Goal: Information Seeking & Learning: Check status

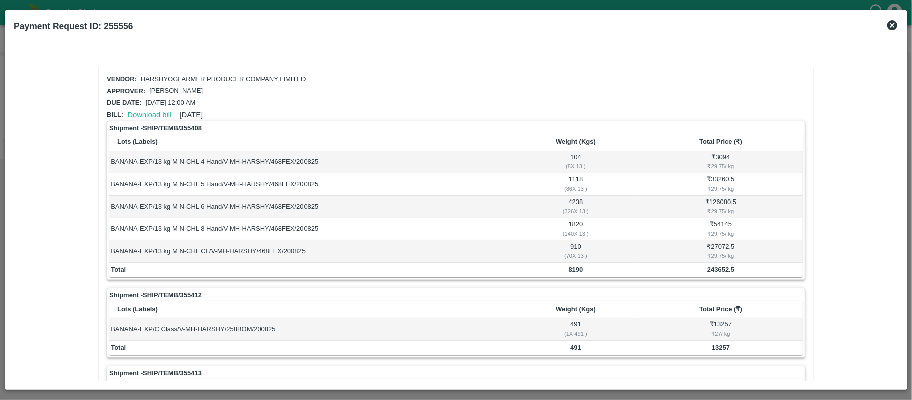
click at [894, 24] on icon at bounding box center [892, 25] width 10 height 10
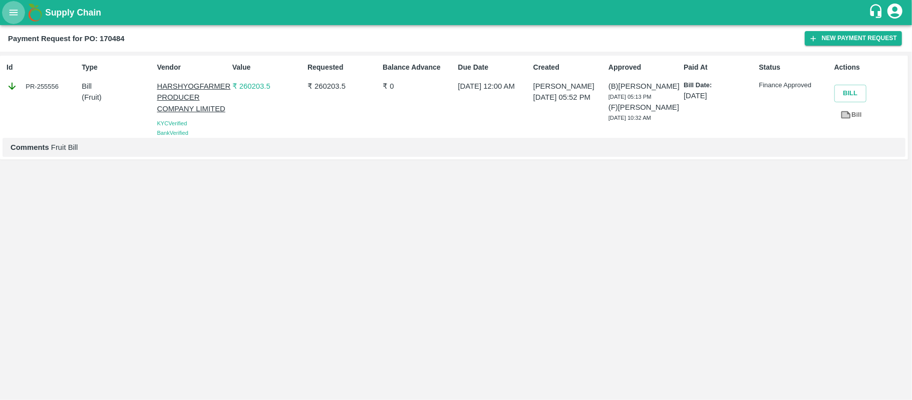
click at [19, 22] on button "open drawer" at bounding box center [13, 12] width 23 height 23
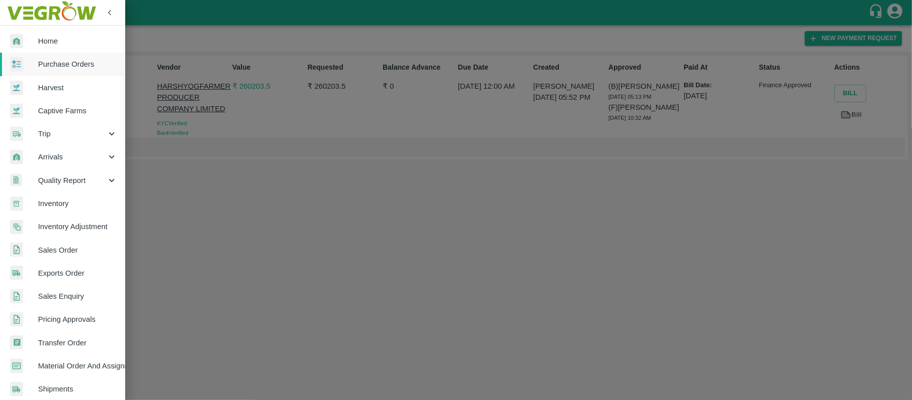
click at [62, 62] on span "Purchase Orders" at bounding box center [77, 64] width 79 height 11
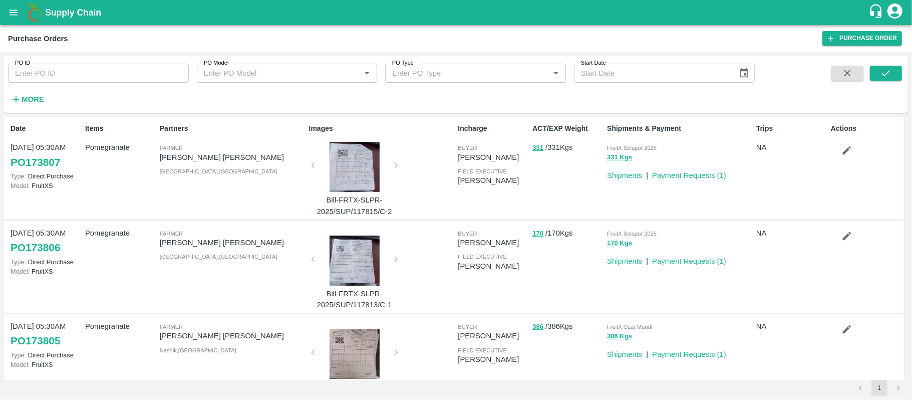
click at [86, 73] on input "PO ID" at bounding box center [98, 73] width 181 height 19
paste input "170484"
click at [883, 77] on icon "submit" at bounding box center [885, 73] width 11 height 11
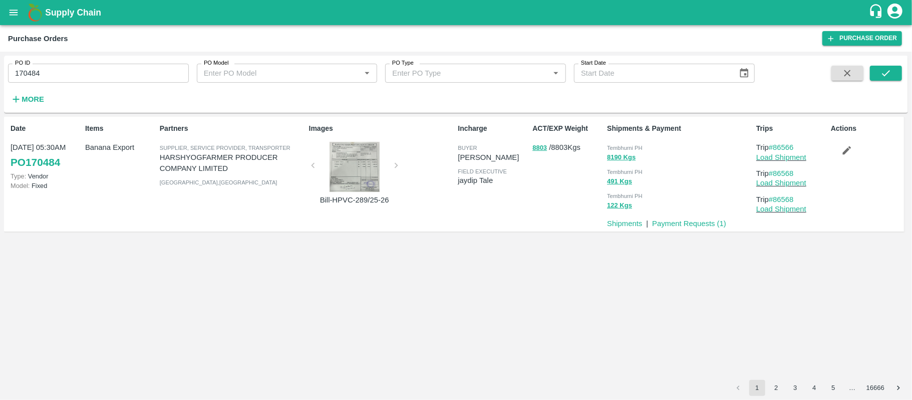
click at [635, 143] on div "Tembhurni PH" at bounding box center [679, 147] width 145 height 11
copy div "Tembhurni PH 8190 Kgs"
click at [109, 65] on input "170484" at bounding box center [98, 73] width 181 height 19
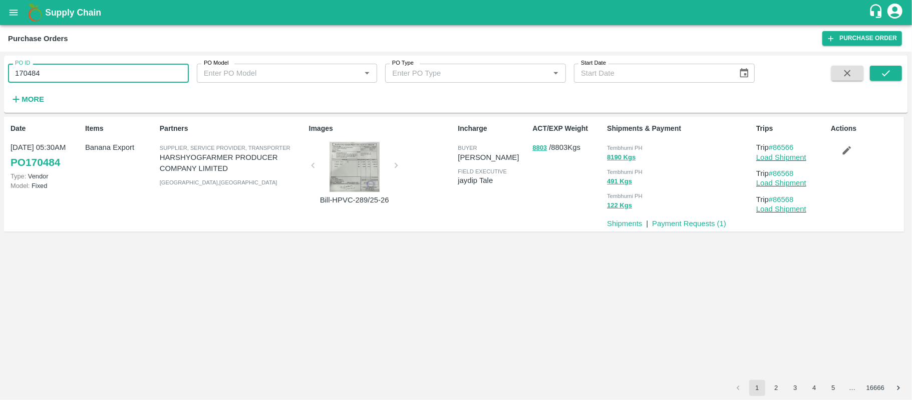
paste input "text"
click at [109, 65] on input "172042" at bounding box center [98, 73] width 181 height 19
click at [868, 74] on div at bounding box center [864, 86] width 75 height 41
click at [878, 72] on button "submit" at bounding box center [886, 73] width 32 height 15
click at [624, 145] on span "Tembhurni PH" at bounding box center [625, 148] width 36 height 6
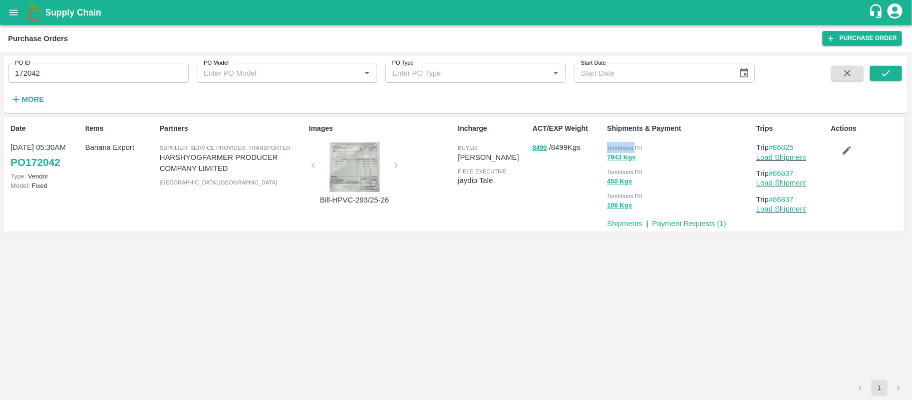
click at [624, 145] on span "Tembhurni PH" at bounding box center [625, 148] width 36 height 6
copy div "Tembhurni PH 7943 Kgs"
click at [136, 74] on input "172042" at bounding box center [98, 73] width 181 height 19
paste input "text"
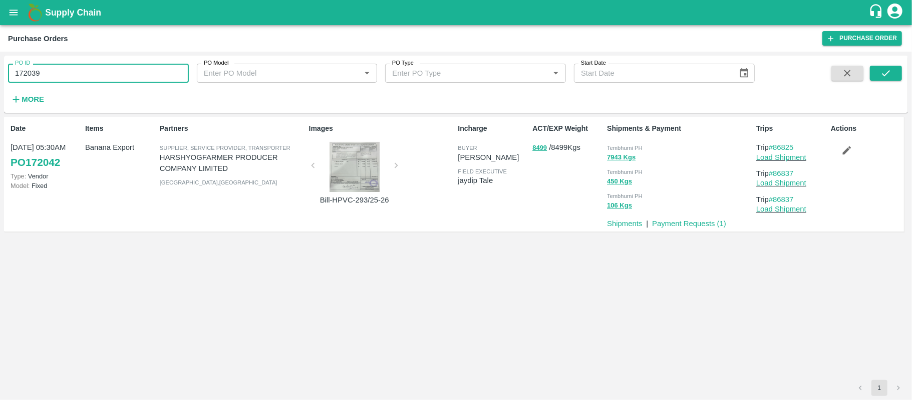
click at [136, 74] on input "172039" at bounding box center [98, 73] width 181 height 19
click at [890, 68] on icon "submit" at bounding box center [885, 73] width 11 height 11
click at [623, 147] on span "Tembhurni PH" at bounding box center [625, 148] width 36 height 6
click at [622, 146] on span "Tembhurni PH" at bounding box center [625, 148] width 36 height 6
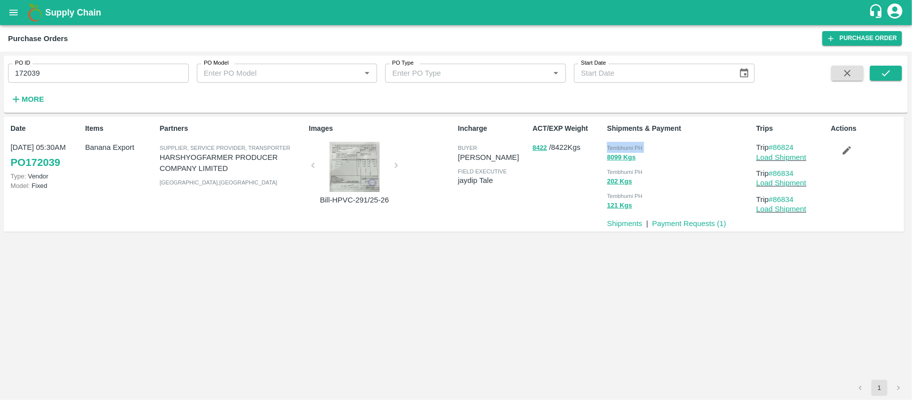
copy div "Tembhurni PH 8099 Kgs"
click at [108, 65] on input "172039" at bounding box center [98, 73] width 181 height 19
paste input "text"
click at [108, 65] on input "172112" at bounding box center [98, 73] width 181 height 19
click at [884, 70] on icon "submit" at bounding box center [885, 73] width 11 height 11
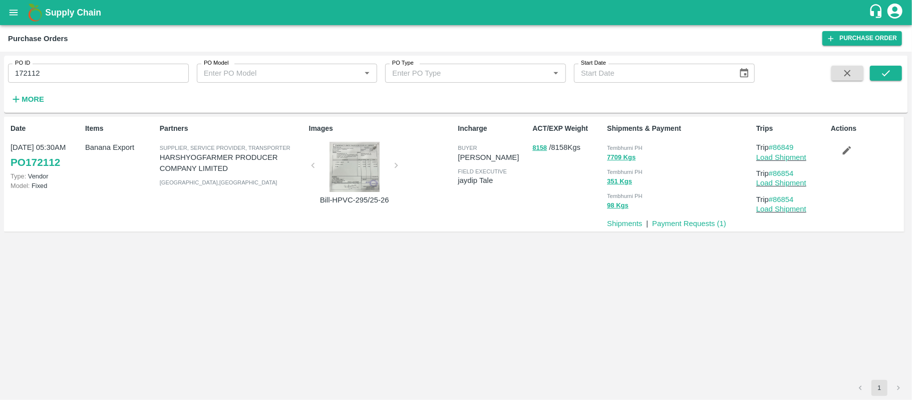
click at [625, 142] on div "Tembhurni PH" at bounding box center [679, 147] width 145 height 11
copy div "Tembhurni PH 7709 Kgs"
click at [148, 70] on input "172112" at bounding box center [98, 73] width 181 height 19
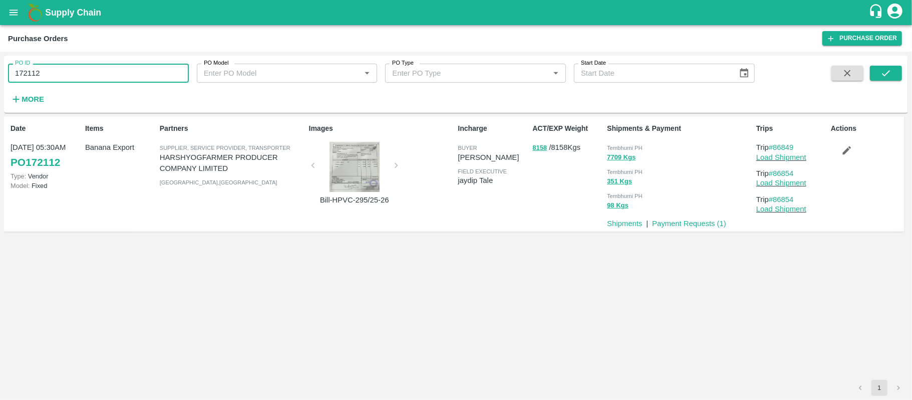
paste input "text"
click at [148, 70] on input "172455" at bounding box center [98, 73] width 181 height 19
click at [890, 73] on icon "submit" at bounding box center [885, 73] width 11 height 11
click at [621, 142] on div "Tembhurni PH" at bounding box center [679, 147] width 145 height 11
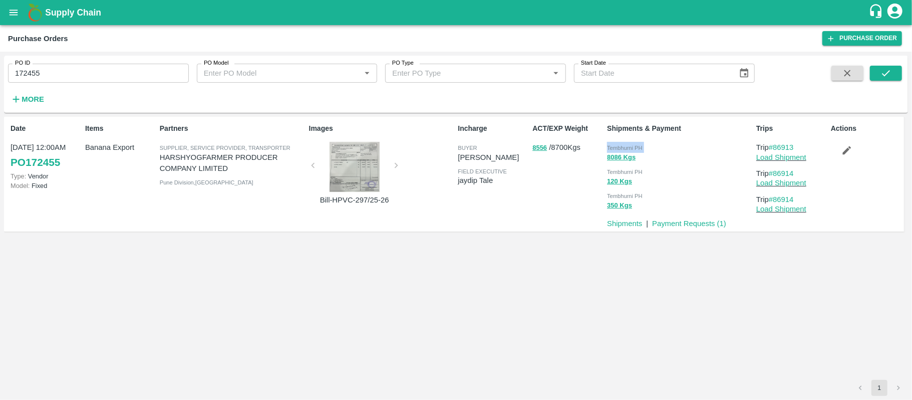
click at [621, 142] on div "Tembhurni PH" at bounding box center [679, 147] width 145 height 11
copy div "Tembhurni PH 8086 Kgs"
click at [81, 64] on input "172455" at bounding box center [98, 73] width 181 height 19
paste input "text"
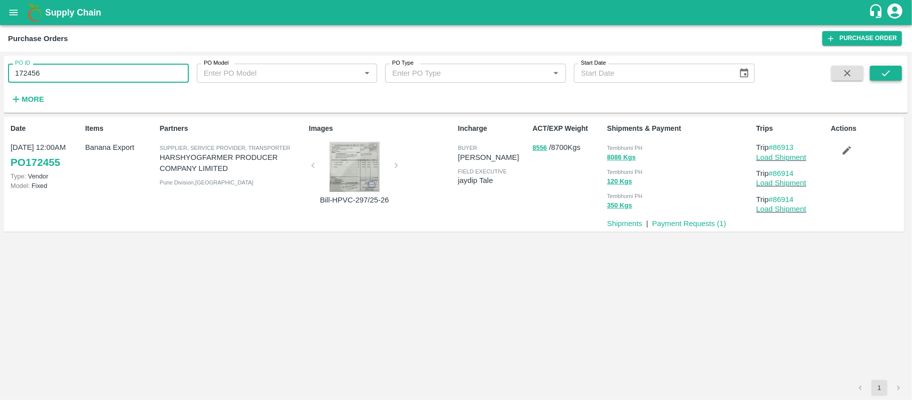
click at [879, 69] on button "submit" at bounding box center [886, 73] width 32 height 15
click at [636, 143] on div "Tembhurni PH" at bounding box center [679, 147] width 145 height 11
copy div "Tembhurni PH 8086 Kgs"
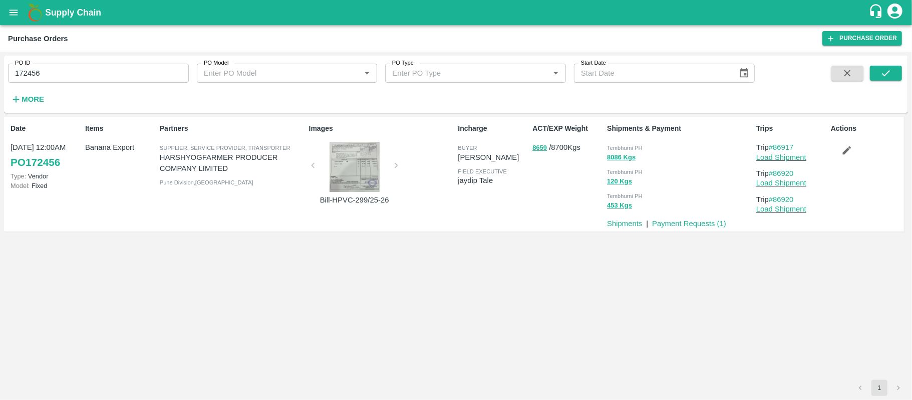
click at [153, 75] on input "172456" at bounding box center [98, 73] width 181 height 19
paste input "text"
click at [153, 75] on input "172491" at bounding box center [98, 73] width 181 height 19
click at [896, 66] on button "submit" at bounding box center [886, 73] width 32 height 15
click at [629, 149] on span "Tembhurni PH" at bounding box center [625, 148] width 36 height 6
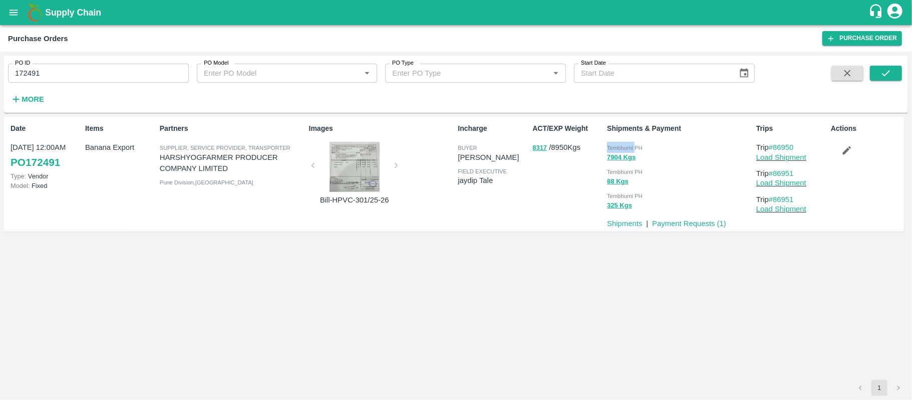
click at [629, 149] on span "Tembhurni PH" at bounding box center [625, 148] width 36 height 6
copy div "Tembhurni PH 7904 Kgs"
click at [137, 74] on input "172491" at bounding box center [98, 73] width 181 height 19
paste input "text"
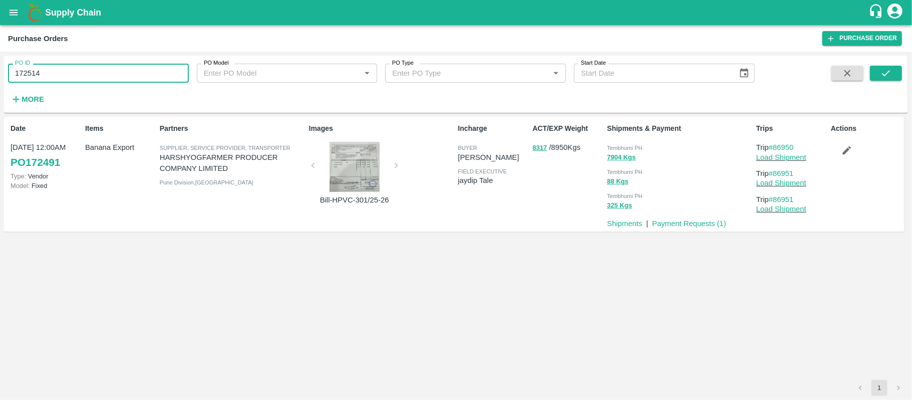
click at [137, 74] on input "172514" at bounding box center [98, 73] width 181 height 19
click at [884, 67] on button "submit" at bounding box center [886, 73] width 32 height 15
click at [641, 145] on span "Tembhurni PH" at bounding box center [625, 148] width 36 height 6
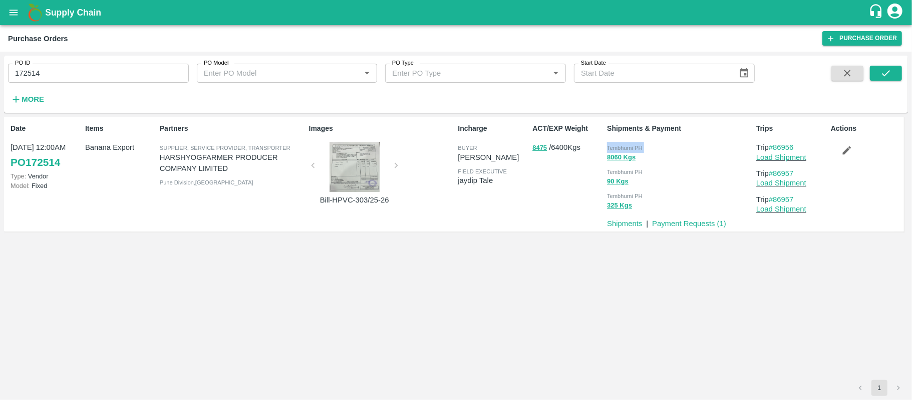
copy div "Tembhurni PH 8060 Kgs"
drag, startPoint x: 161, startPoint y: 59, endPoint x: 160, endPoint y: 67, distance: 8.0
click at [161, 63] on div "PO ID 172514 PO ID" at bounding box center [94, 69] width 189 height 27
click at [160, 67] on input "172514" at bounding box center [98, 73] width 181 height 19
paste input "text"
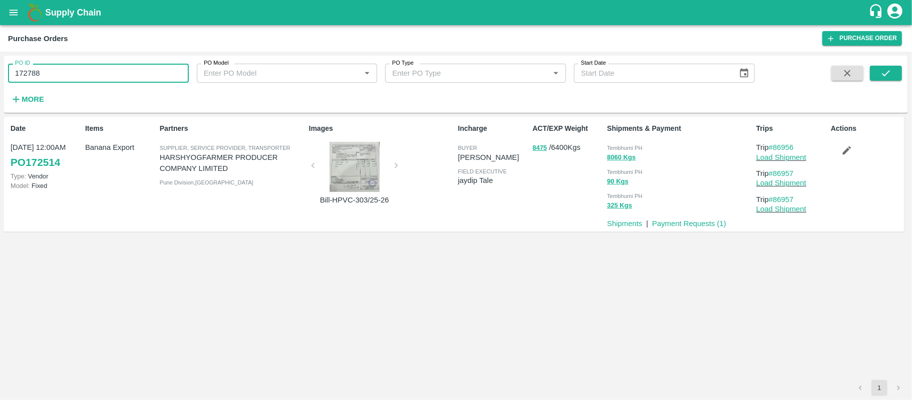
click at [160, 67] on input "172788" at bounding box center [98, 73] width 181 height 19
click at [892, 76] on button "submit" at bounding box center [886, 73] width 32 height 15
click at [626, 145] on span "Tembhurni PH" at bounding box center [625, 148] width 36 height 6
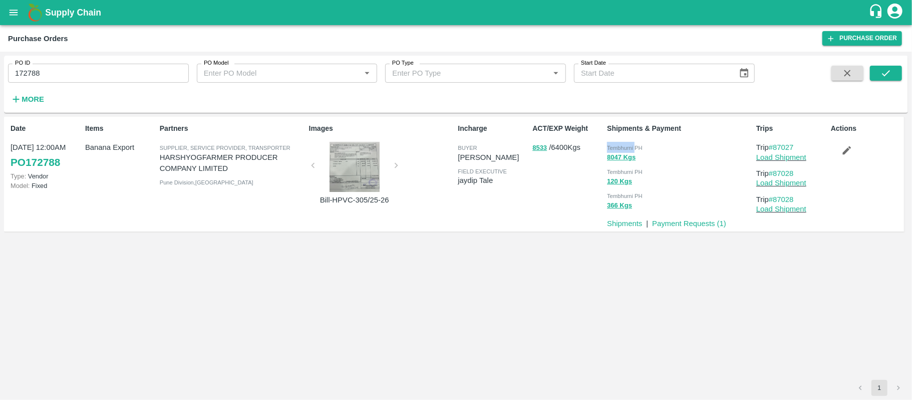
click at [626, 145] on span "Tembhurni PH" at bounding box center [625, 148] width 36 height 6
copy div "Tembhurni PH 8047 Kgs"
click at [105, 81] on input "172788" at bounding box center [98, 73] width 181 height 19
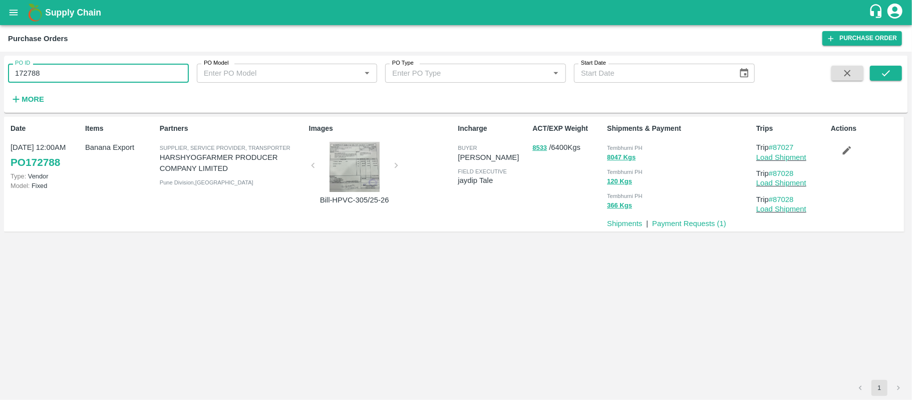
paste input "text"
click at [898, 67] on button "submit" at bounding box center [886, 73] width 32 height 15
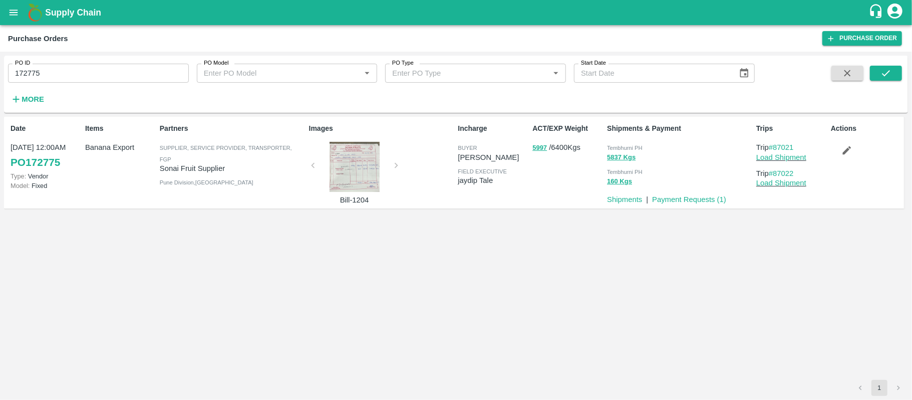
click at [629, 147] on span "Tembhurni PH" at bounding box center [625, 148] width 36 height 6
copy div "Tembhurni PH 5837 Kgs"
click at [67, 69] on input "172775" at bounding box center [98, 73] width 181 height 19
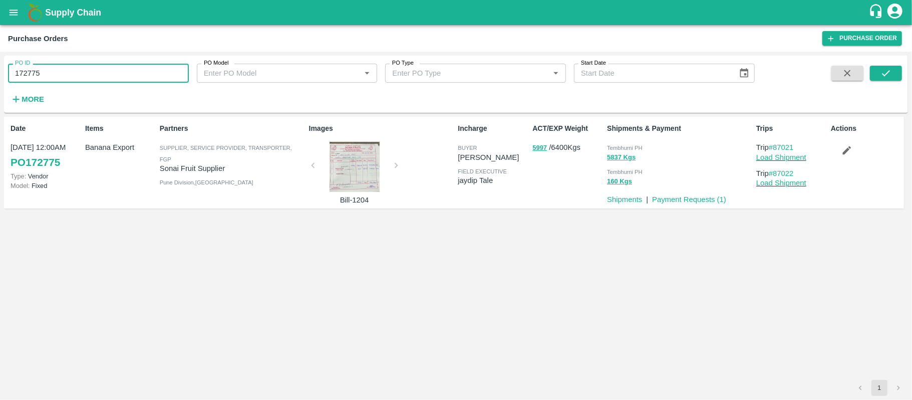
paste input "text"
click at [67, 69] on input "173274" at bounding box center [98, 73] width 181 height 19
click at [890, 72] on icon "submit" at bounding box center [885, 73] width 11 height 11
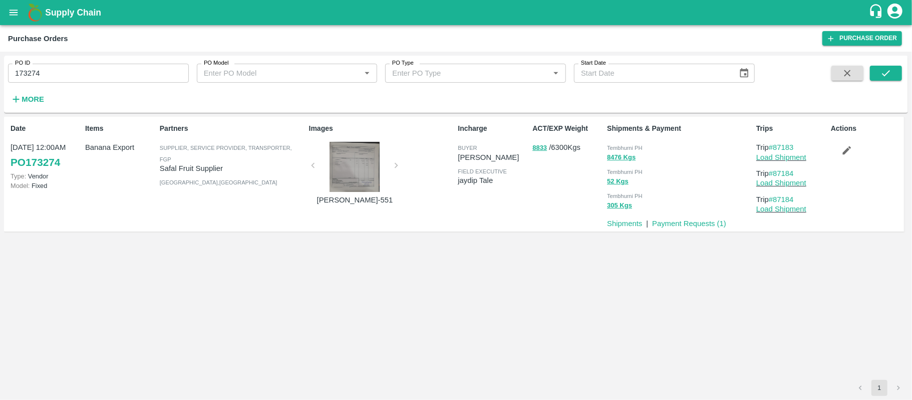
click at [639, 145] on span "Tembhurni PH" at bounding box center [625, 148] width 36 height 6
click at [180, 76] on input "173274" at bounding box center [98, 73] width 181 height 19
paste input "text"
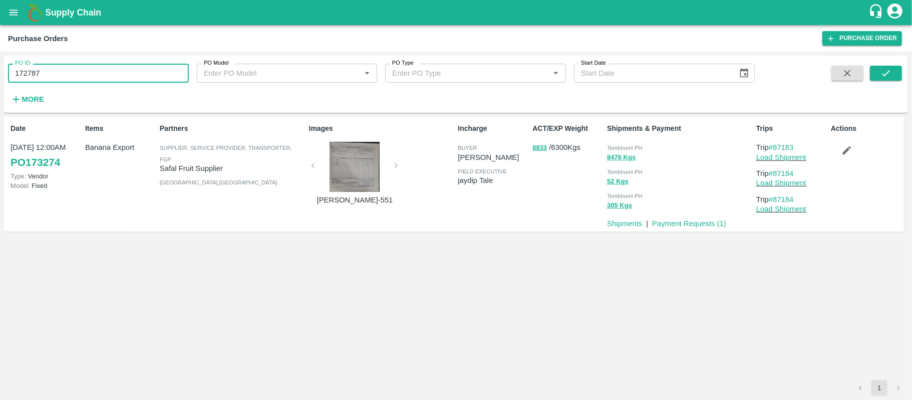
click at [180, 76] on input "172787" at bounding box center [98, 73] width 181 height 19
drag, startPoint x: 869, startPoint y: 71, endPoint x: 880, endPoint y: 71, distance: 10.5
click at [870, 71] on div at bounding box center [864, 86] width 75 height 41
click at [880, 71] on icon "submit" at bounding box center [885, 73] width 11 height 11
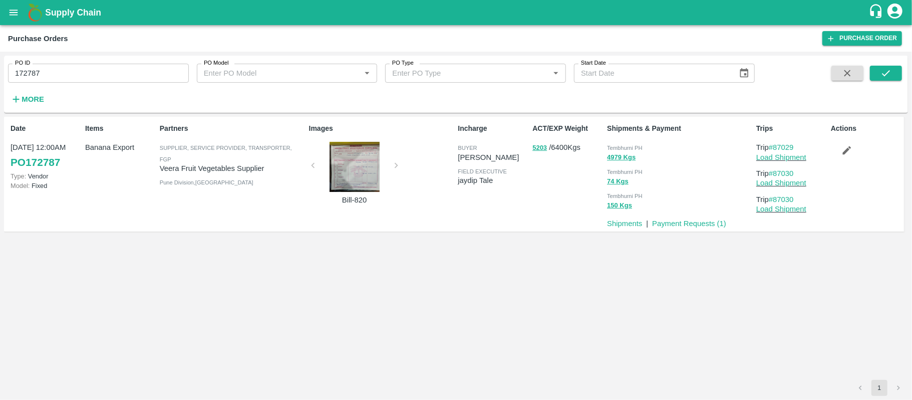
click at [629, 148] on span "Tembhurni PH" at bounding box center [625, 148] width 36 height 6
click at [99, 77] on input "172787" at bounding box center [98, 73] width 181 height 19
paste input "text"
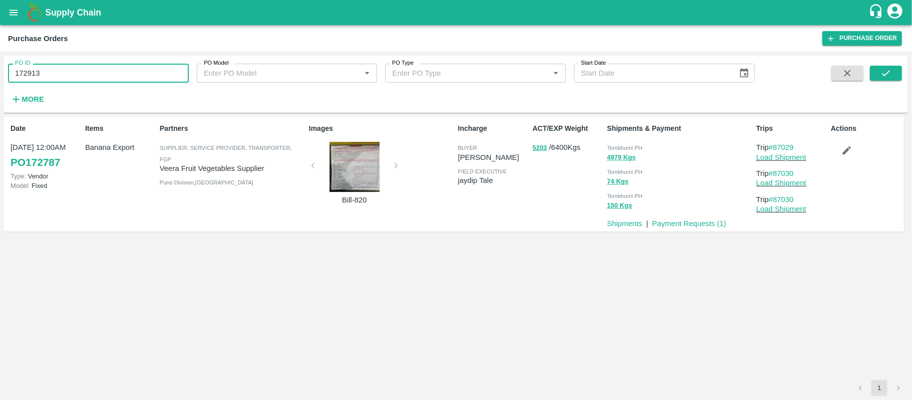
click at [99, 77] on input "172913" at bounding box center [98, 73] width 181 height 19
click at [885, 70] on icon "submit" at bounding box center [885, 73] width 11 height 11
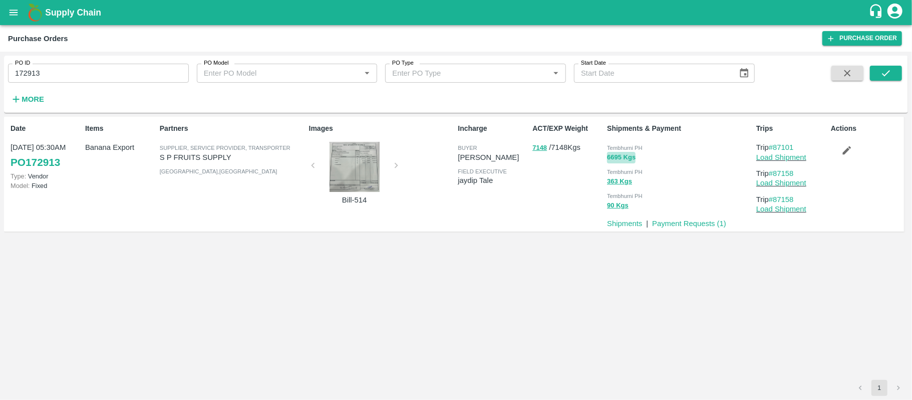
click at [617, 152] on button "6695 Kgs" at bounding box center [621, 158] width 29 height 12
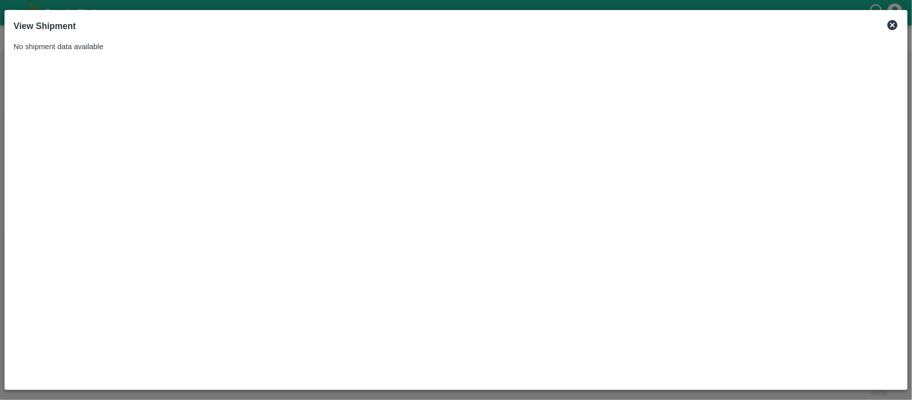
click at [898, 21] on div "View Shipment" at bounding box center [456, 26] width 893 height 22
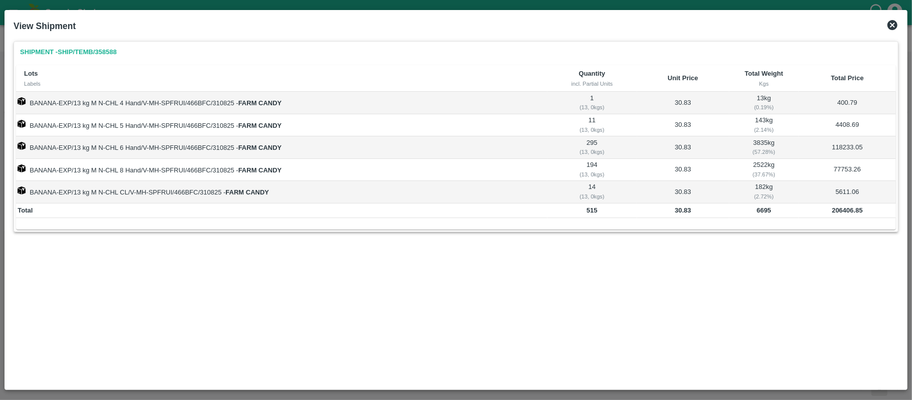
drag, startPoint x: 892, startPoint y: 25, endPoint x: 804, endPoint y: 88, distance: 109.1
click at [892, 24] on icon at bounding box center [892, 25] width 12 height 12
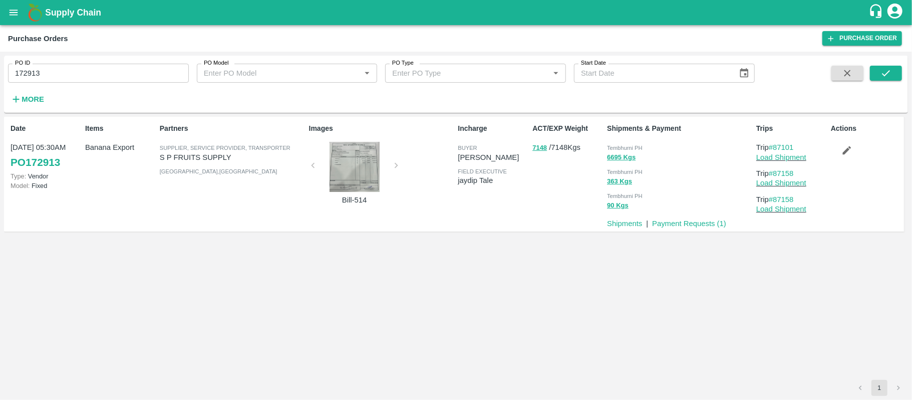
click at [634, 143] on div "Tembhurni PH" at bounding box center [679, 147] width 145 height 11
click at [136, 75] on input "172913" at bounding box center [98, 73] width 181 height 19
paste input "text"
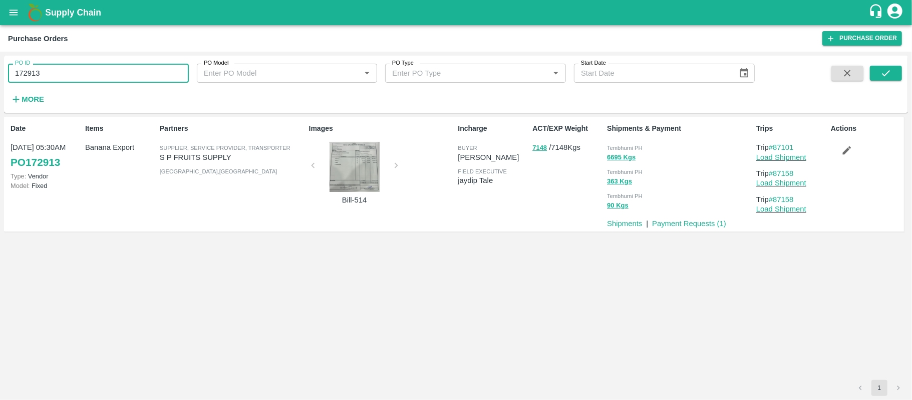
click at [136, 75] on input "172913" at bounding box center [98, 73] width 181 height 19
click at [882, 76] on icon "submit" at bounding box center [885, 73] width 11 height 11
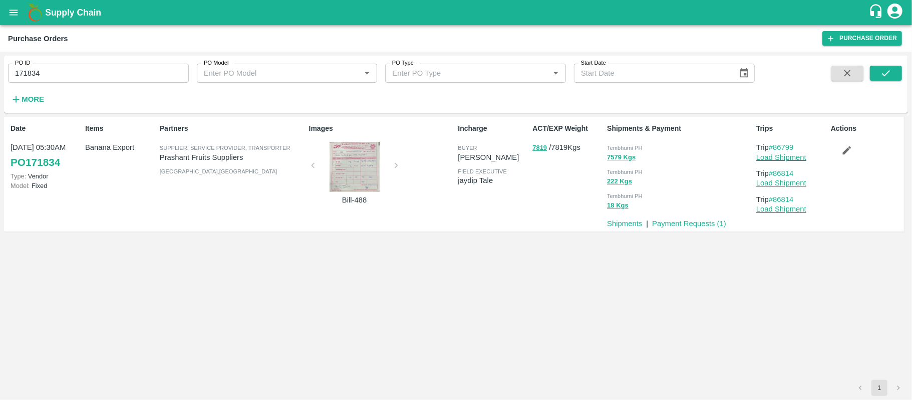
click at [642, 150] on span "Tembhurni PH" at bounding box center [625, 148] width 36 height 6
click at [99, 94] on div "PO ID 171834 PO ID PO Model PO Model   * PO Type PO Type   * Start Date Start D…" at bounding box center [377, 82] width 754 height 52
click at [95, 72] on input "171834" at bounding box center [98, 73] width 181 height 19
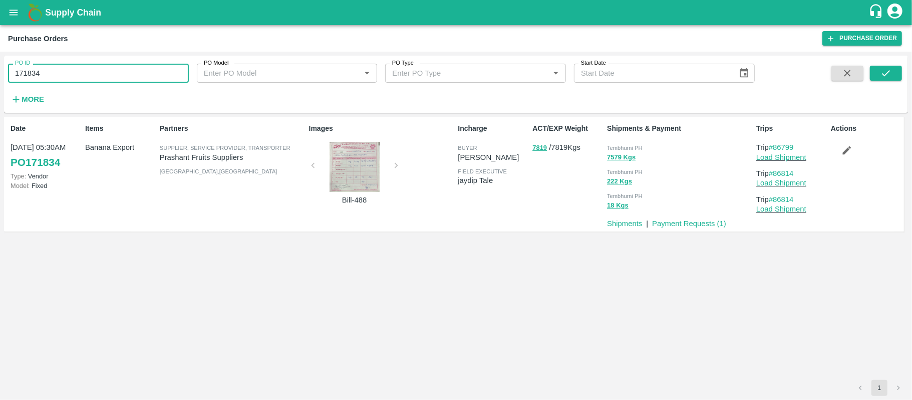
paste input "text"
click at [95, 72] on input "171834" at bounding box center [98, 73] width 181 height 19
click at [893, 72] on button "submit" at bounding box center [886, 73] width 32 height 15
click at [624, 147] on span "Tembhurni PH" at bounding box center [625, 148] width 36 height 6
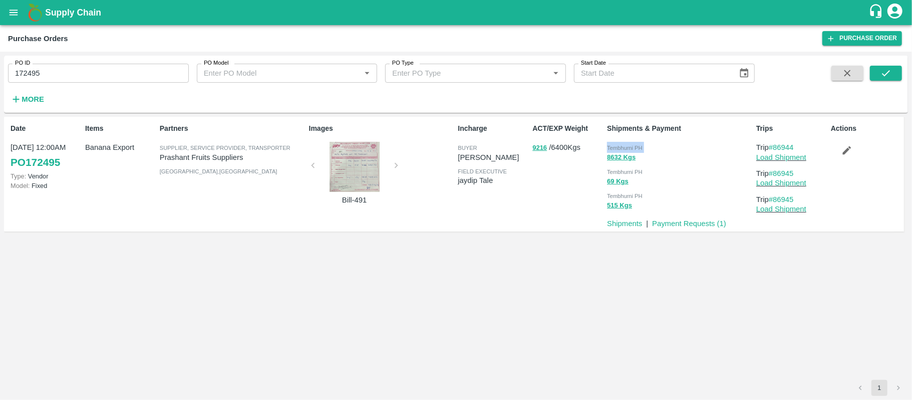
click at [624, 147] on span "Tembhurni PH" at bounding box center [625, 148] width 36 height 6
click at [117, 75] on input "172495" at bounding box center [98, 73] width 181 height 19
paste input "text"
click at [117, 75] on input "172465" at bounding box center [98, 73] width 181 height 19
click at [885, 67] on button "submit" at bounding box center [886, 73] width 32 height 15
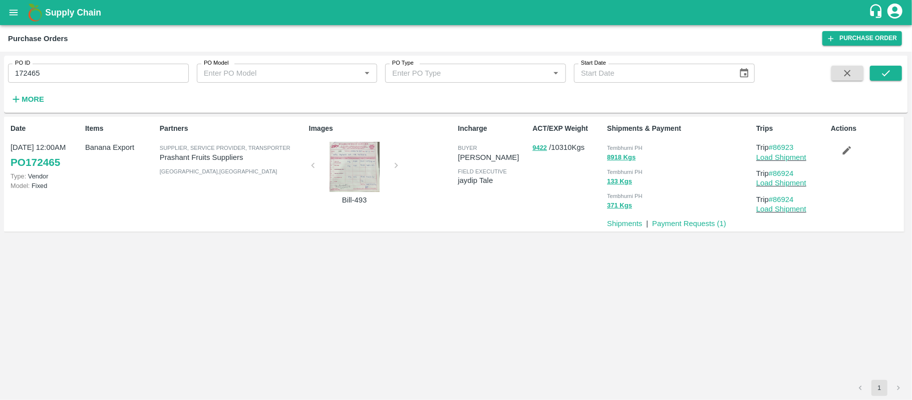
click at [627, 138] on div "Tembhurni PH 8918 Kgs Tembhurni PH 133 Kgs Tembhurni PH 371 Kgs" at bounding box center [677, 176] width 149 height 76
click at [151, 65] on input "172465" at bounding box center [98, 73] width 181 height 19
paste input "text"
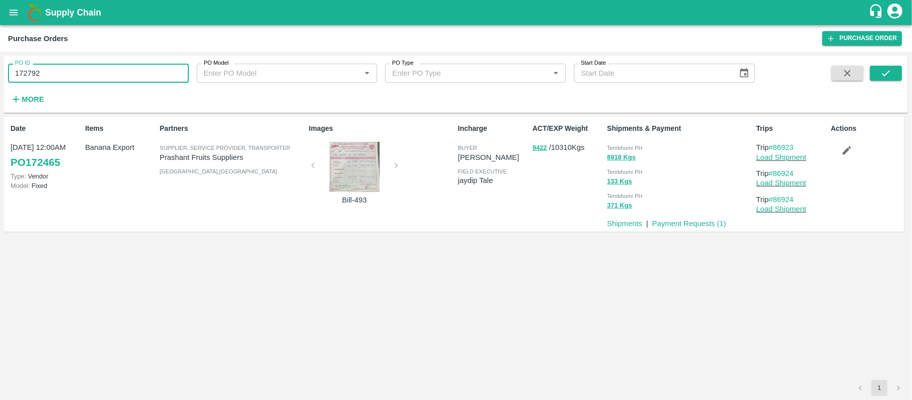
click at [151, 65] on input "172792" at bounding box center [98, 73] width 181 height 19
click at [884, 69] on icon "submit" at bounding box center [885, 73] width 11 height 11
click at [628, 148] on span "Tembhurni PH" at bounding box center [625, 148] width 36 height 6
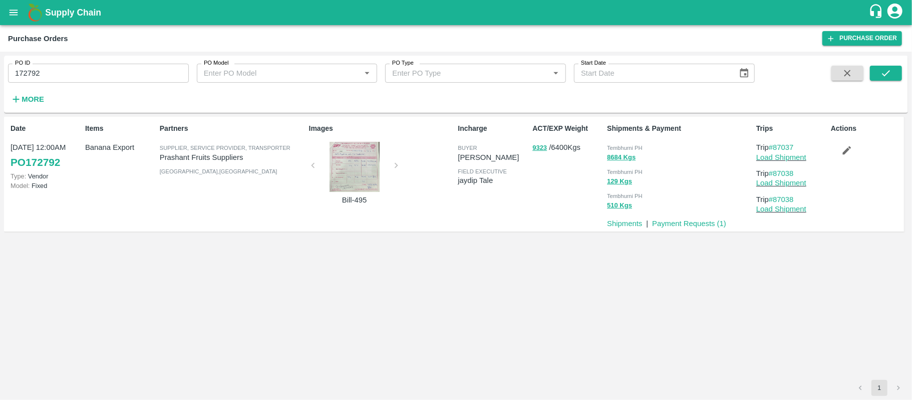
click at [127, 71] on input "172792" at bounding box center [98, 73] width 181 height 19
paste input "text"
click at [127, 71] on input "172484" at bounding box center [98, 73] width 181 height 19
click at [883, 72] on icon "submit" at bounding box center [885, 73] width 11 height 11
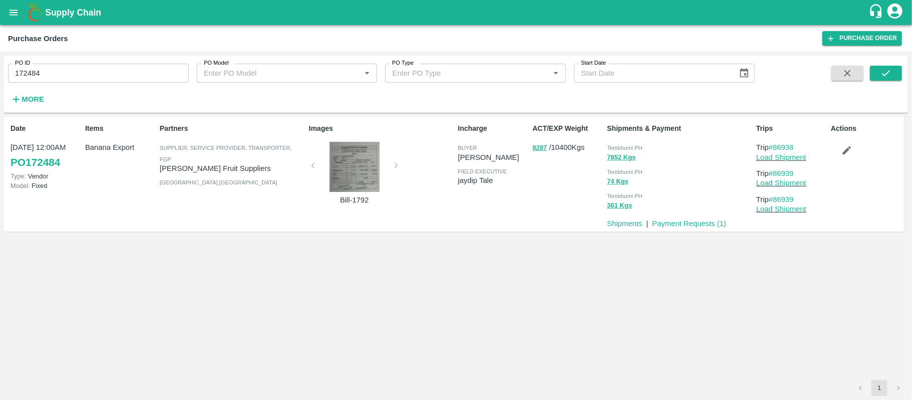
click at [633, 151] on span "Tembhurni PH" at bounding box center [625, 148] width 36 height 6
click at [81, 82] on input "172484" at bounding box center [98, 73] width 181 height 19
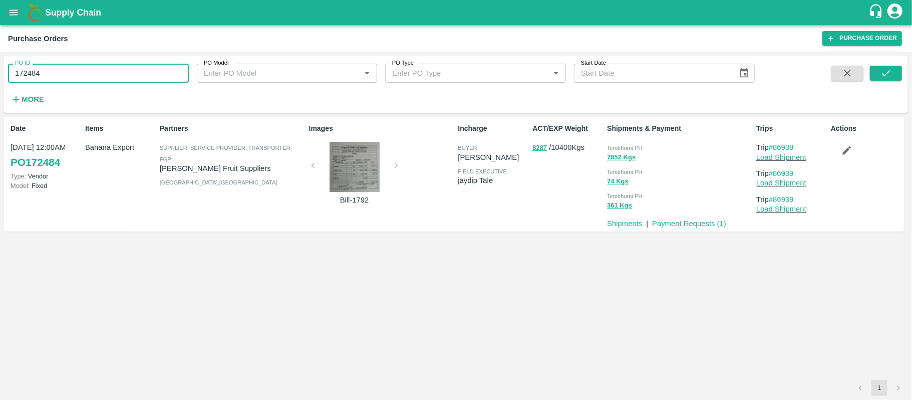
paste input "text"
click at [888, 75] on icon "submit" at bounding box center [885, 73] width 11 height 11
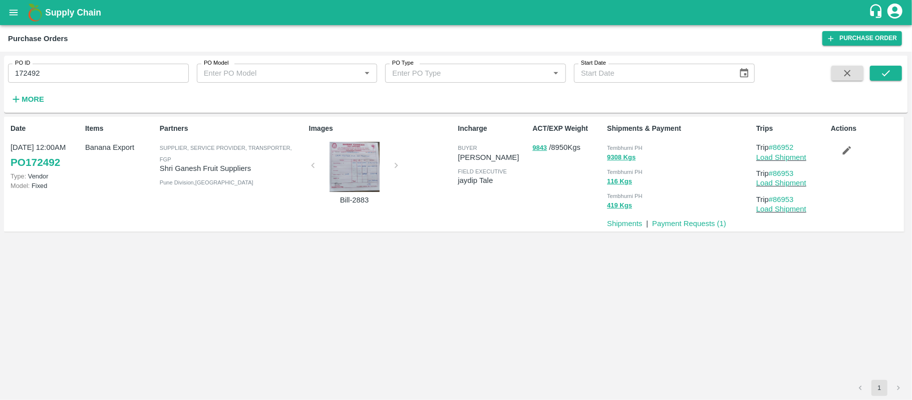
click at [635, 148] on span "Tembhurni PH" at bounding box center [625, 148] width 36 height 6
click at [143, 79] on input "172492" at bounding box center [98, 73] width 181 height 19
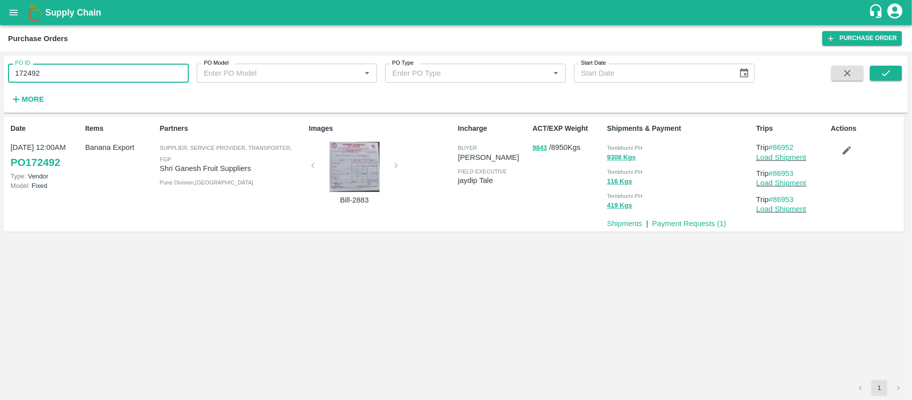
paste input "text"
type input "172770"
click at [874, 63] on div "PO ID 172770 PO ID PO Model PO Model   * PO Type PO Type   * Start Date Start D…" at bounding box center [456, 84] width 904 height 49
click at [894, 63] on div "PO ID 172770 PO ID PO Model PO Model   * PO Type PO Type   * Start Date Start D…" at bounding box center [456, 84] width 904 height 49
click at [894, 67] on button "submit" at bounding box center [886, 73] width 32 height 15
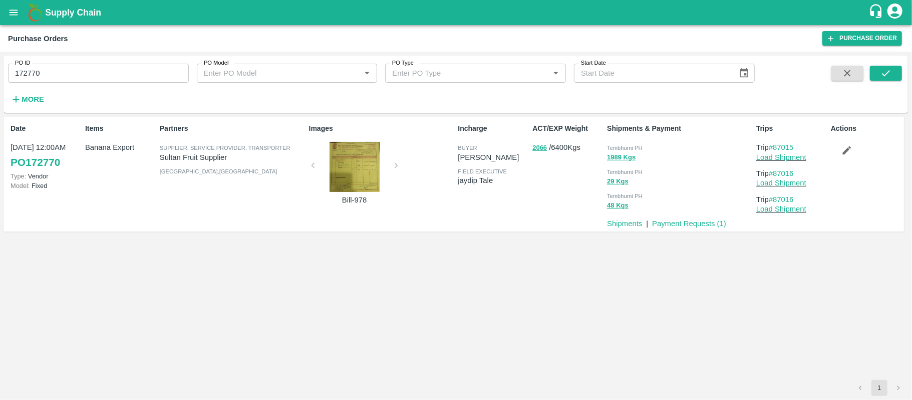
click at [611, 143] on div "Tembhurni PH" at bounding box center [679, 147] width 145 height 11
